Goal: Task Accomplishment & Management: Use online tool/utility

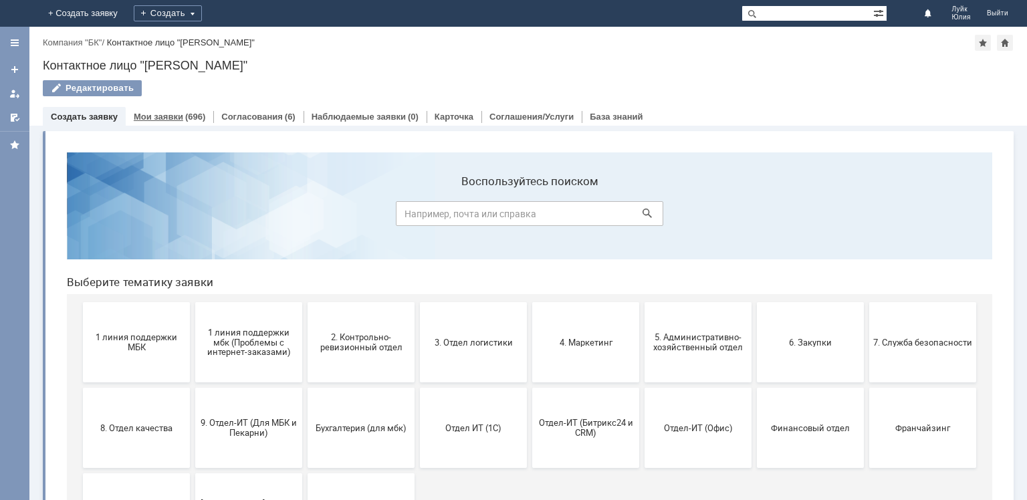
click at [174, 114] on link "Мои заявки" at bounding box center [158, 117] width 49 height 10
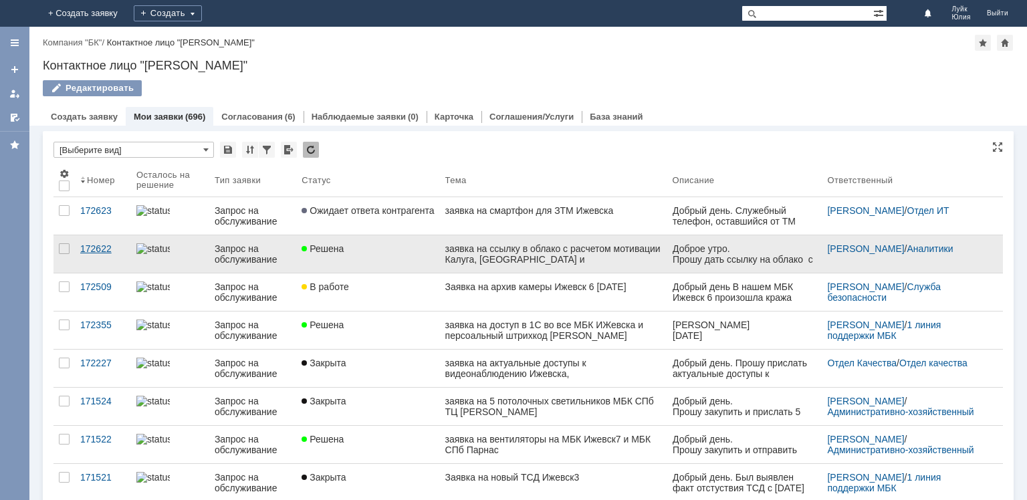
click at [97, 246] on div "172622" at bounding box center [102, 248] width 45 height 11
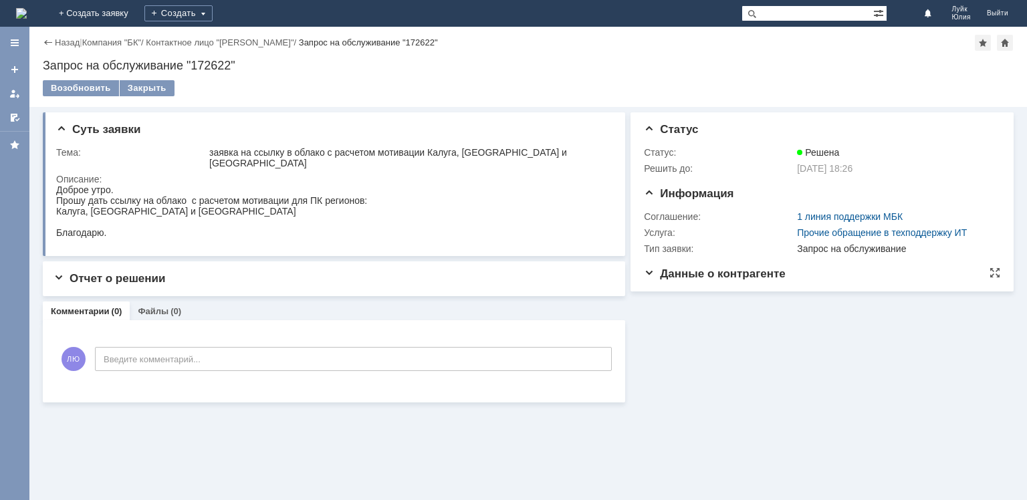
click at [743, 276] on span "Данные о контрагенте" at bounding box center [715, 274] width 142 height 13
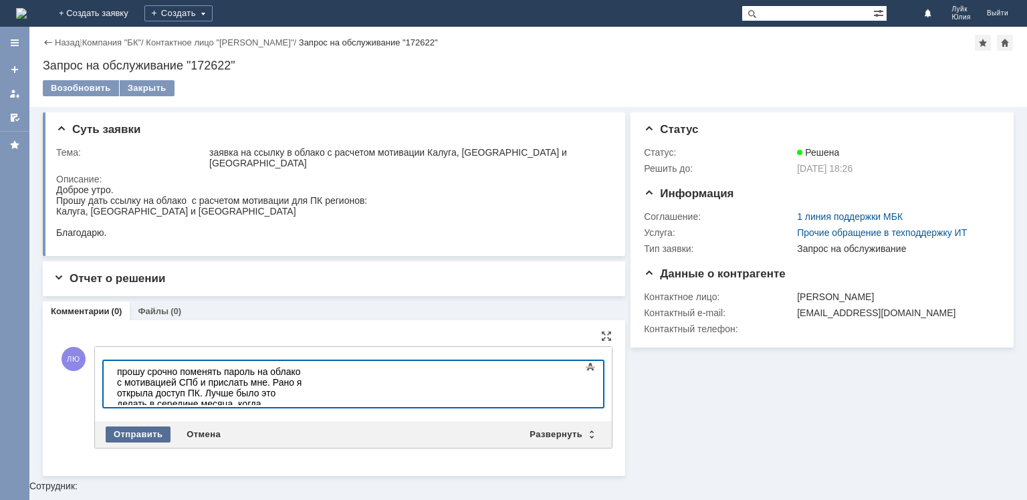
click at [127, 427] on div "Отправить" at bounding box center [138, 435] width 65 height 16
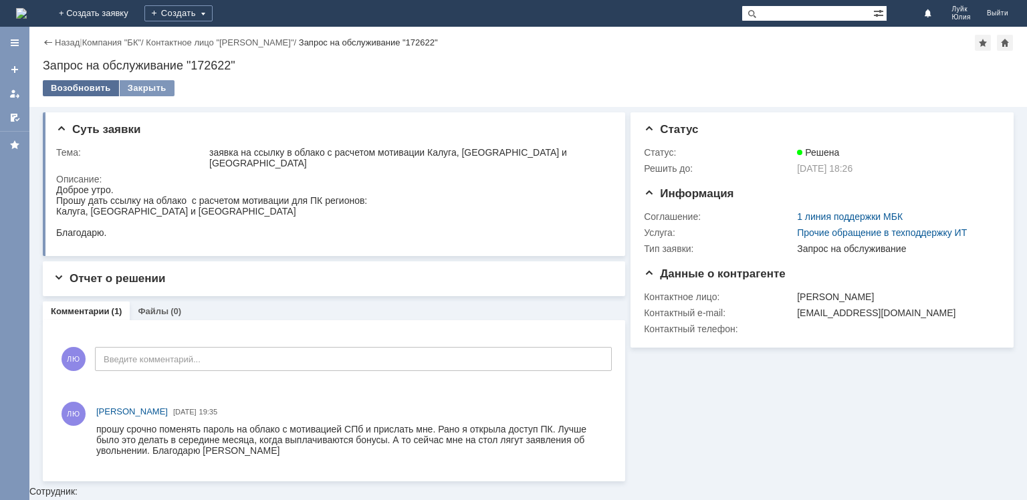
click at [94, 84] on div "Возобновить" at bounding box center [81, 88] width 76 height 16
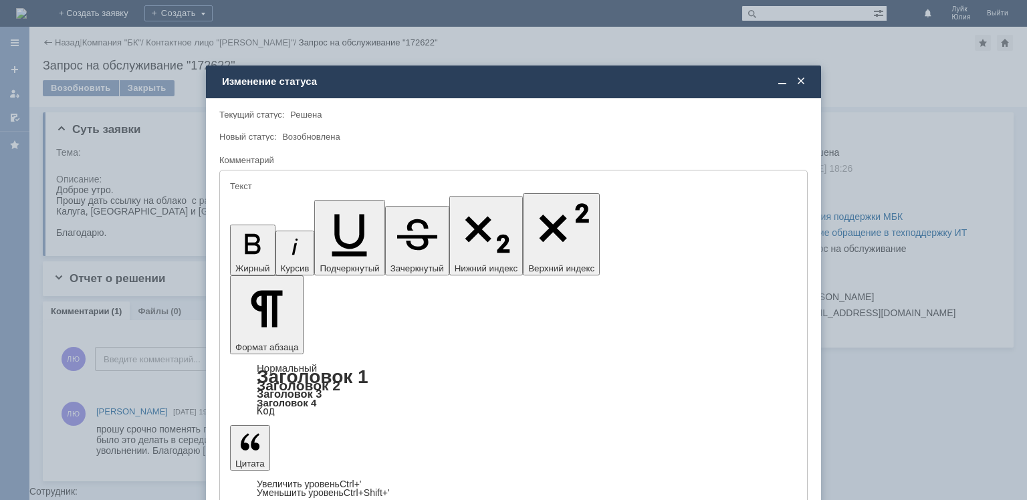
click at [799, 80] on span at bounding box center [801, 82] width 13 height 12
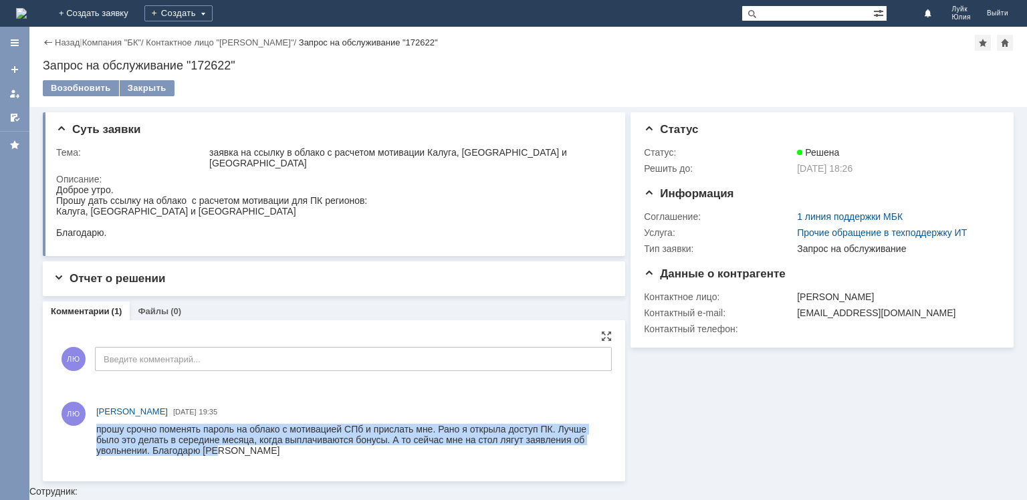
drag, startPoint x: 249, startPoint y: 449, endPoint x: 91, endPoint y: 420, distance: 161.1
click at [96, 424] on html "прошу срочно поменять пароль на облако с мотивацией СПб и прислать мне. Рано я …" at bounding box center [351, 440] width 510 height 32
copy div "прошу срочно поменять пароль на облако с мотивацией СПб и прислать мне. Рано я …"
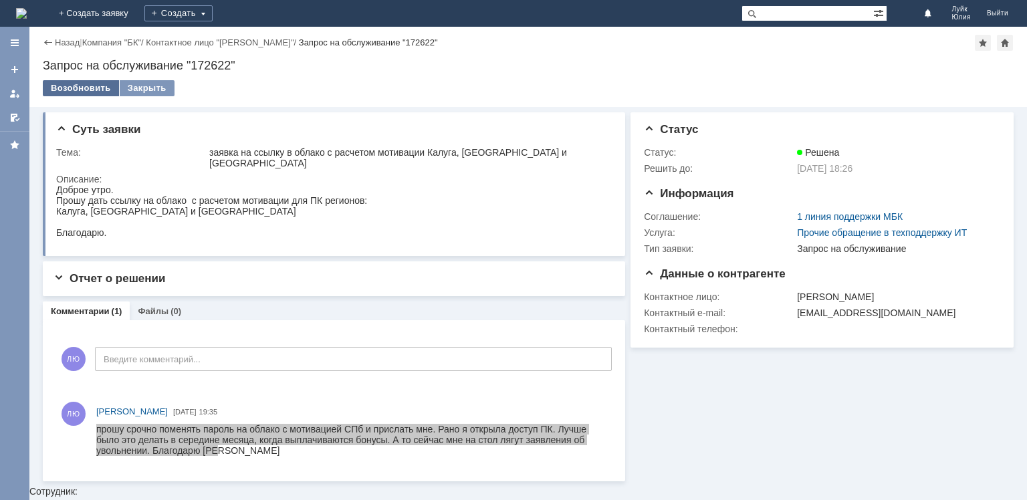
click at [67, 87] on div "Возобновить" at bounding box center [81, 88] width 76 height 16
